Goal: Connect with others: Connect with other users

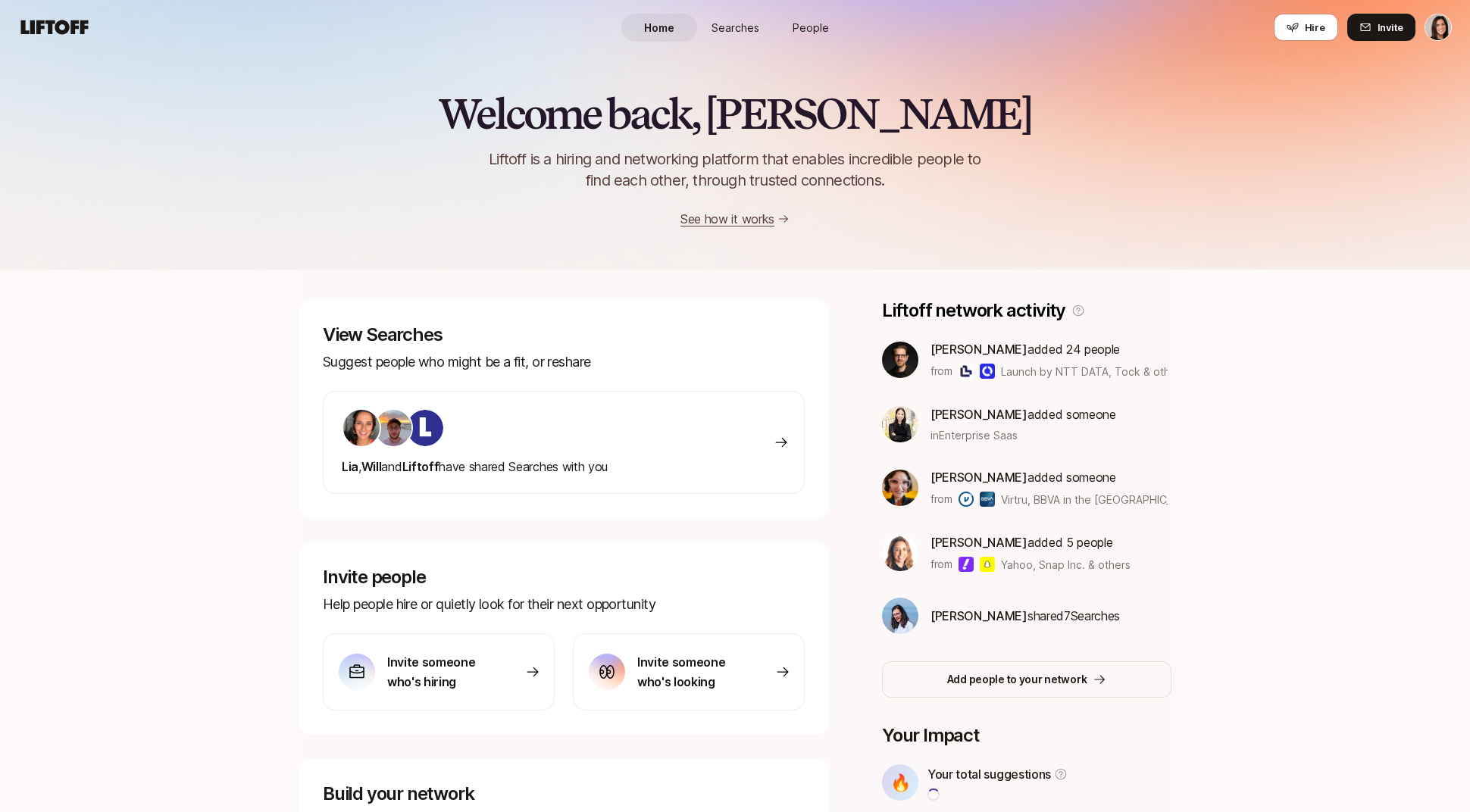
click at [814, 38] on link "People" at bounding box center [811, 27] width 76 height 28
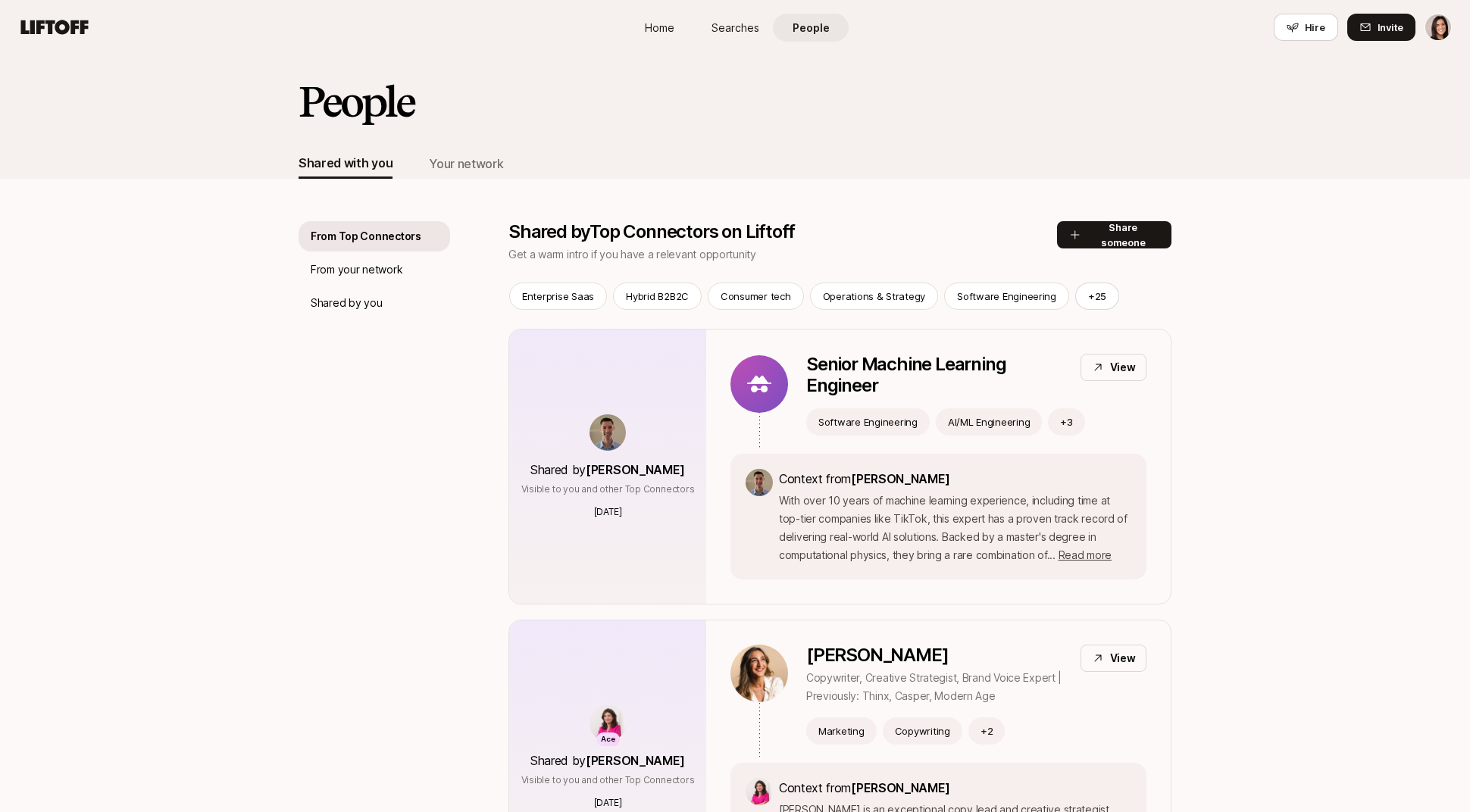
click at [367, 309] on p "Shared by you" at bounding box center [346, 303] width 71 height 18
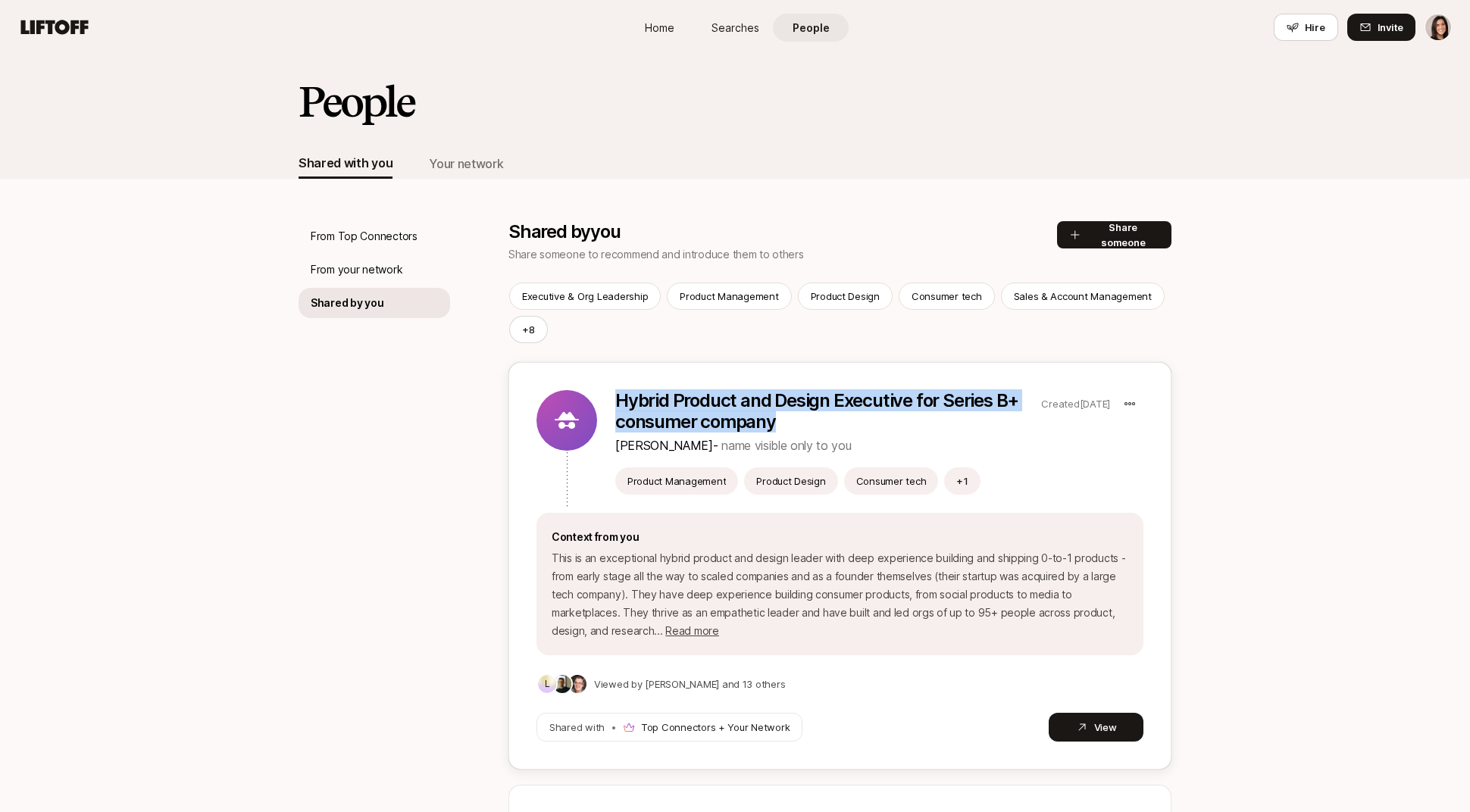
drag, startPoint x: 770, startPoint y: 428, endPoint x: 620, endPoint y: 400, distance: 152.6
click at [620, 400] on p "Hybrid Product and Design Executive for Series B+ consumer company" at bounding box center [825, 411] width 420 height 42
copy p "Hybrid Product and Design Executive for Series B+ consumer company"
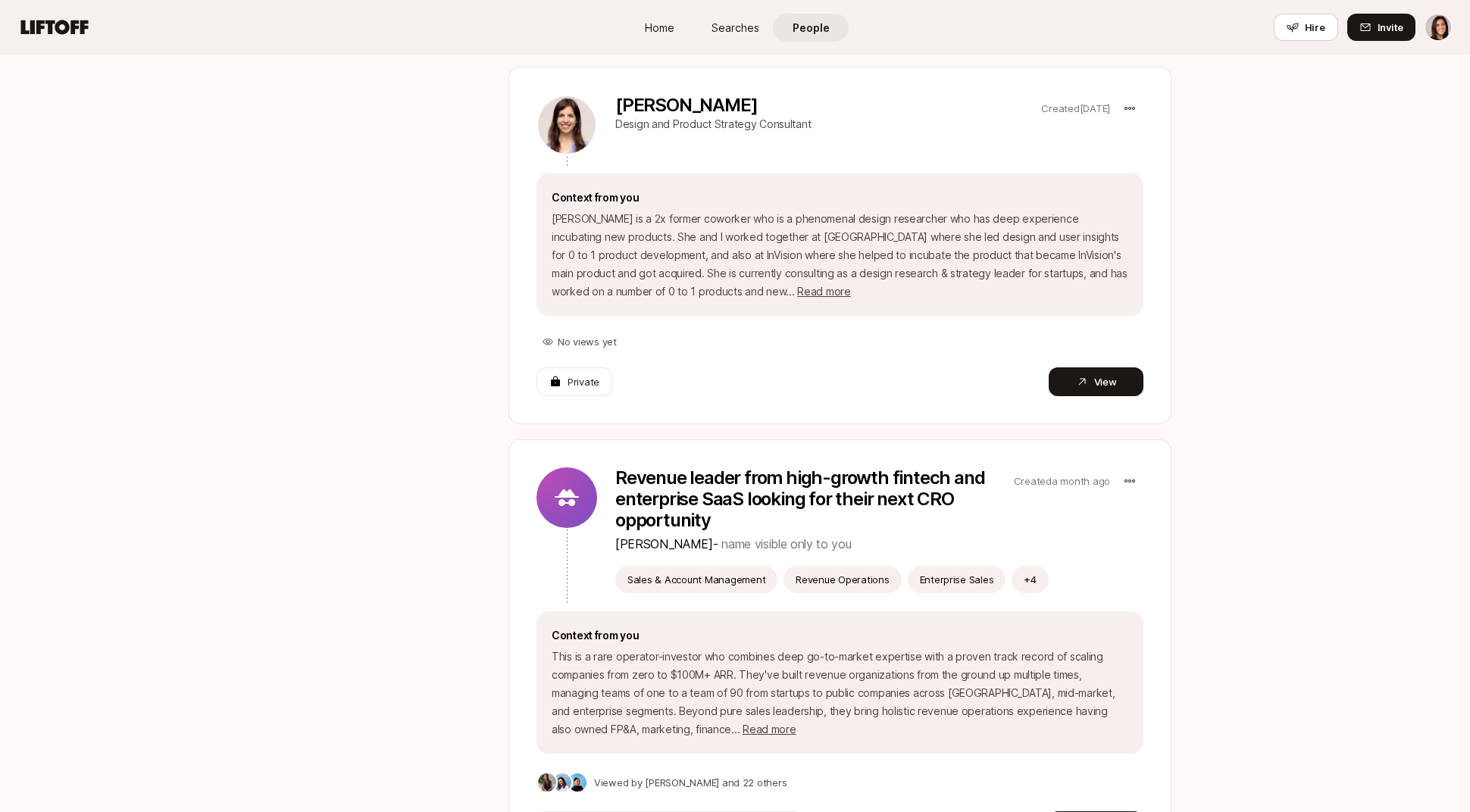
scroll to position [1134, 0]
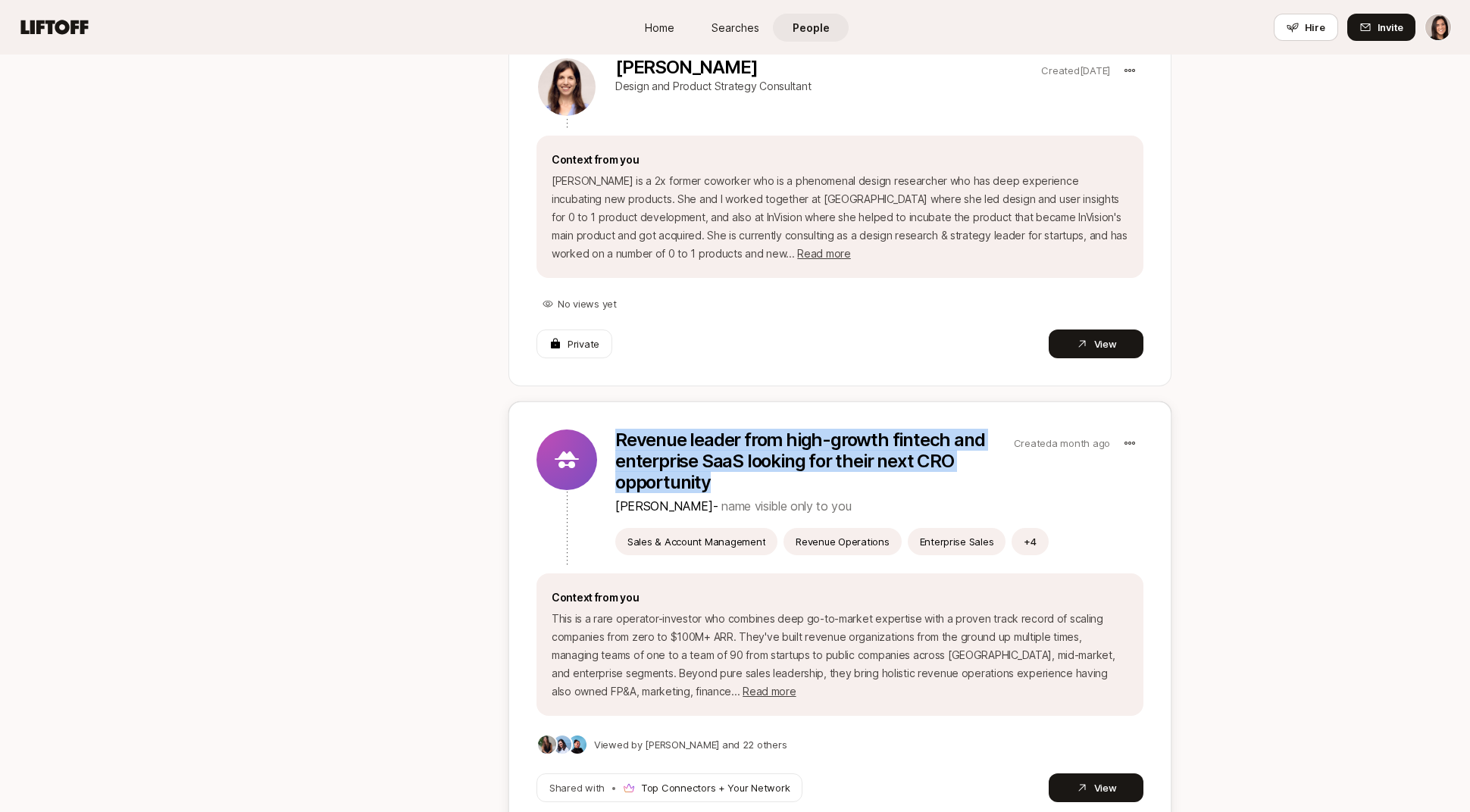
drag, startPoint x: 710, startPoint y: 488, endPoint x: 616, endPoint y: 443, distance: 104.2
click at [616, 443] on p "Revenue leader from high-growth fintech and enterprise SaaS looking for their n…" at bounding box center [812, 460] width 392 height 64
copy p "Revenue leader from high-growth fintech and enterprise SaaS looking for their n…"
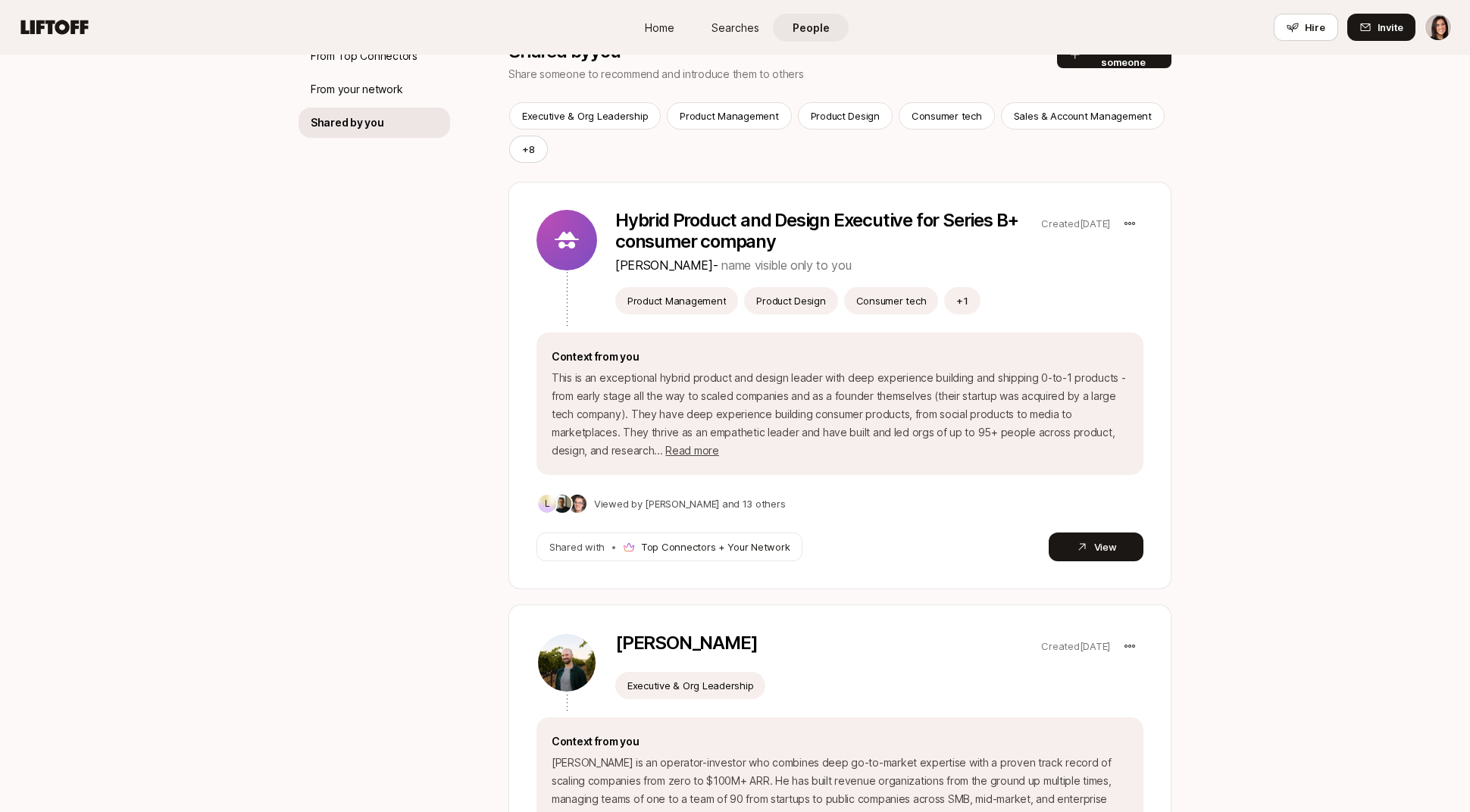
scroll to position [0, 0]
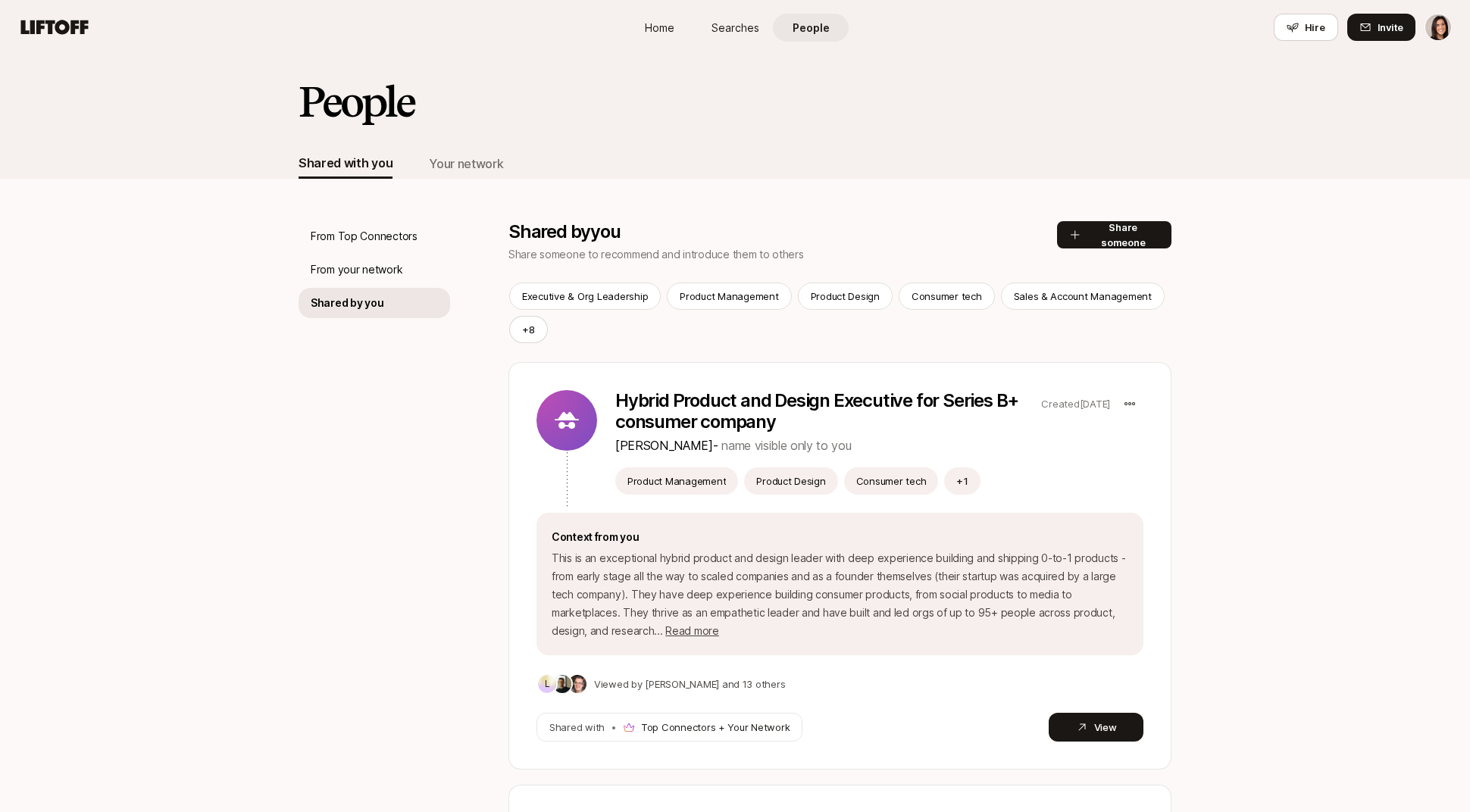
click at [420, 242] on div "From Top Connectors" at bounding box center [374, 236] width 151 height 30
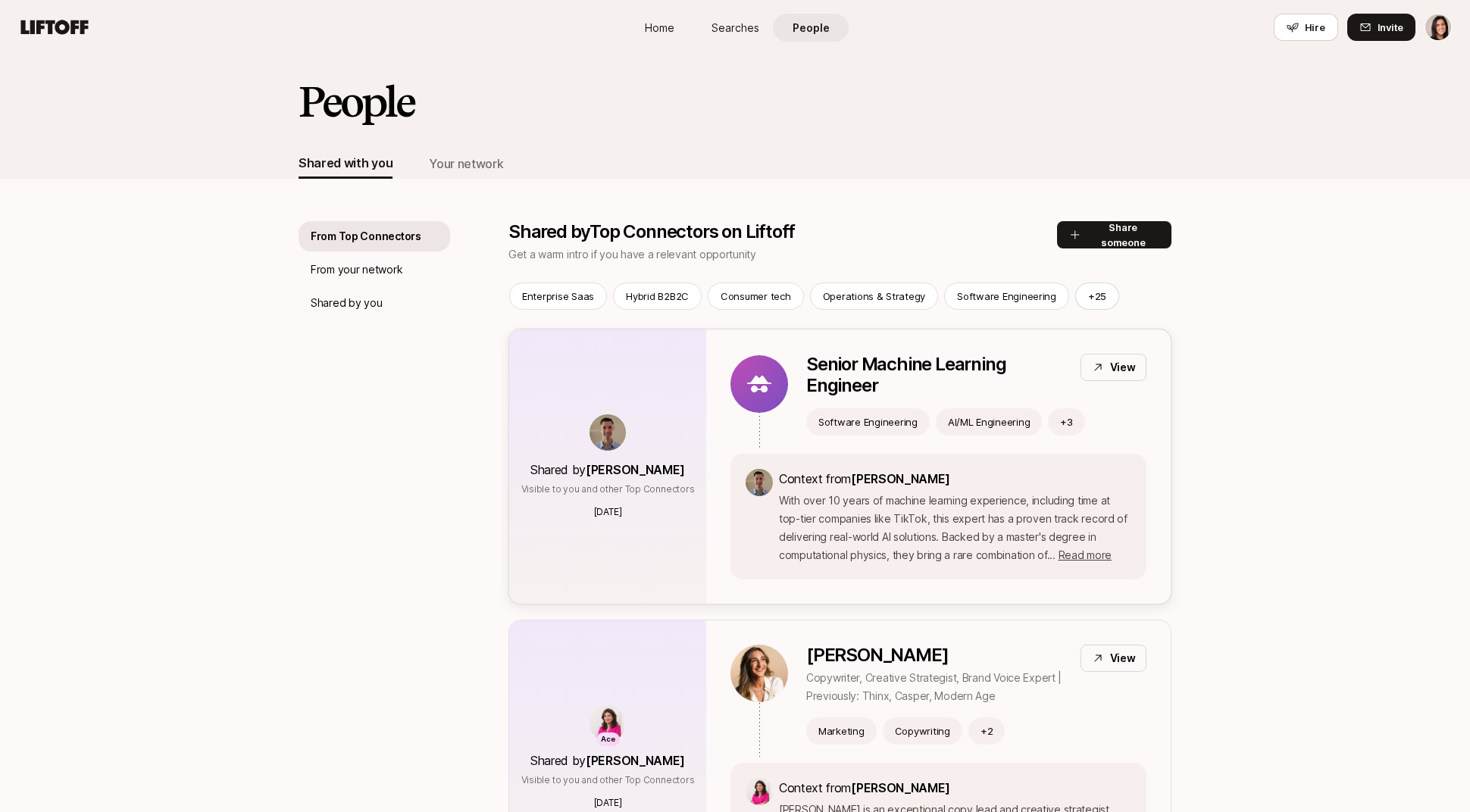
click at [894, 385] on p "Senior Machine Learning Engineer" at bounding box center [937, 374] width 262 height 42
